Goal: Register for event/course

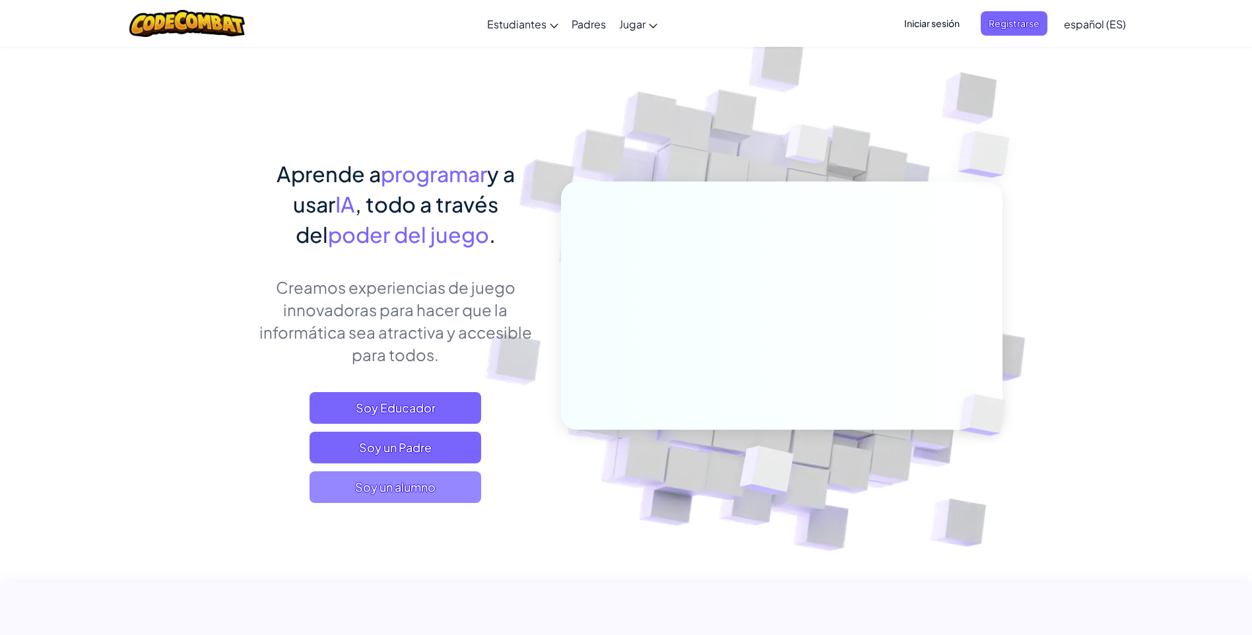
click at [407, 494] on span "Soy un alumno" at bounding box center [395, 487] width 172 height 32
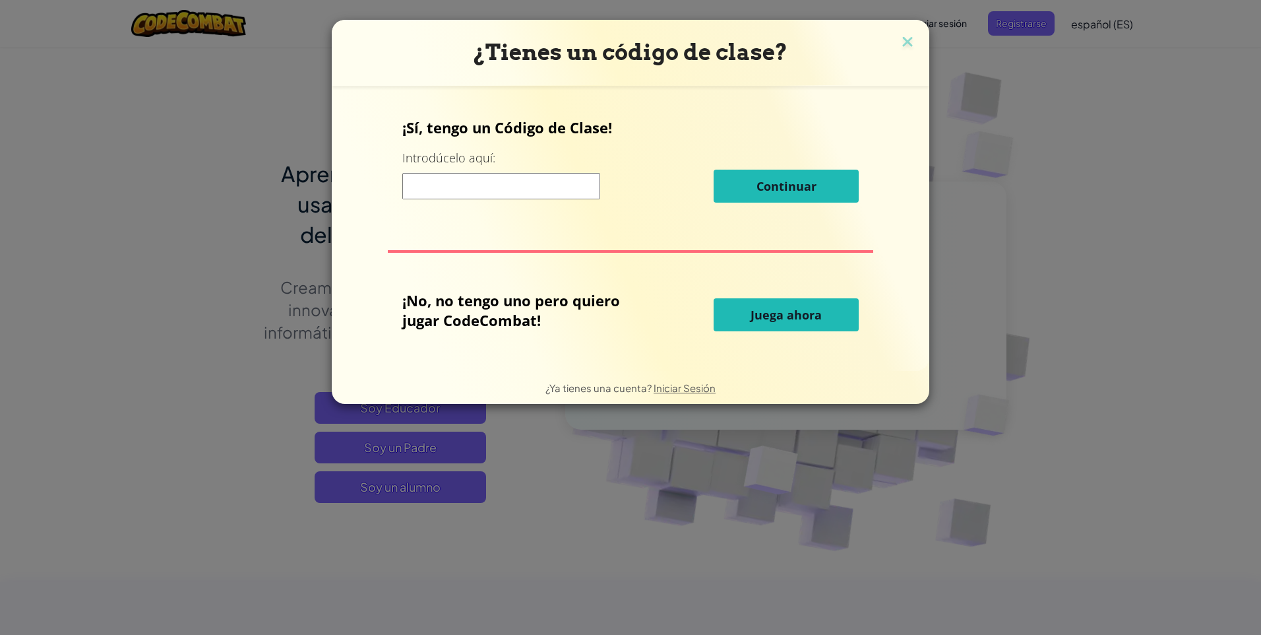
click at [779, 319] on span "Juega ahora" at bounding box center [786, 315] width 71 height 16
click at [780, 316] on span "Juega ahora" at bounding box center [786, 315] width 71 height 16
click at [1101, 296] on div "¿Tienes un código de clase? ¡Sí, tengo un Código de Clase! Introdúcelo aquí: Co…" at bounding box center [630, 317] width 1261 height 635
